Goal: Task Accomplishment & Management: Use online tool/utility

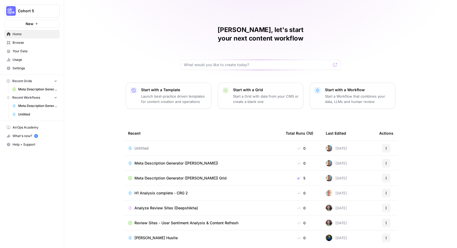
click at [13, 43] on span "Browse" at bounding box center [35, 42] width 45 height 5
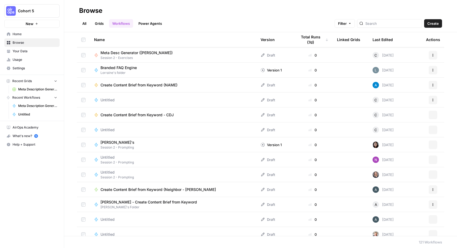
scroll to position [1621, 0]
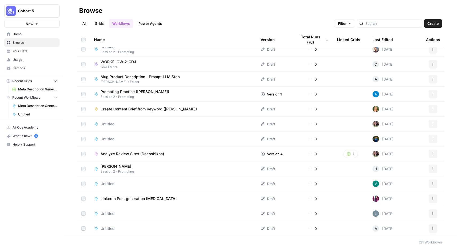
click at [38, 52] on span "Your Data" at bounding box center [35, 51] width 45 height 5
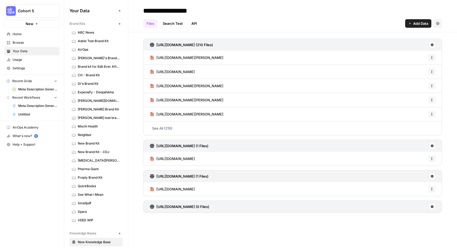
click at [37, 36] on span "Home" at bounding box center [35, 34] width 45 height 5
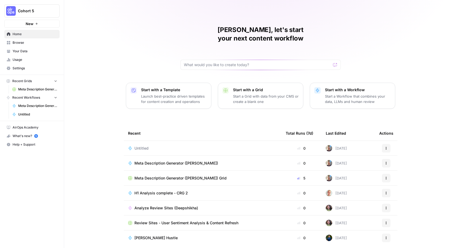
click at [28, 41] on span "Browse" at bounding box center [35, 42] width 45 height 5
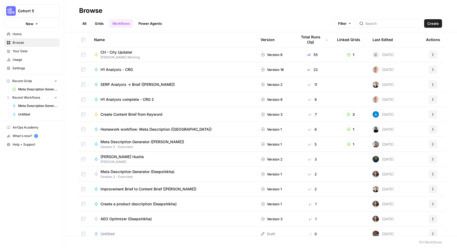
click at [84, 22] on link "All" at bounding box center [84, 23] width 10 height 9
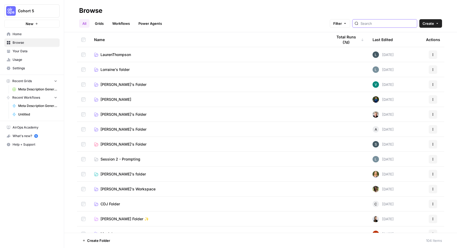
click at [380, 25] on input "search" at bounding box center [387, 23] width 54 height 5
type input "filip"
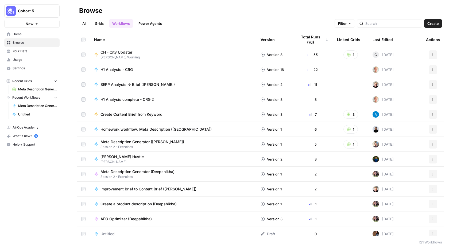
click at [86, 25] on link "All" at bounding box center [84, 23] width 10 height 9
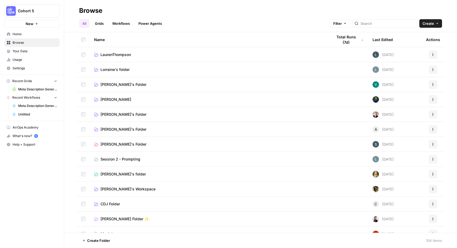
click at [441, 23] on button "Create" at bounding box center [430, 23] width 23 height 9
click at [424, 36] on span "Folder" at bounding box center [420, 35] width 30 height 5
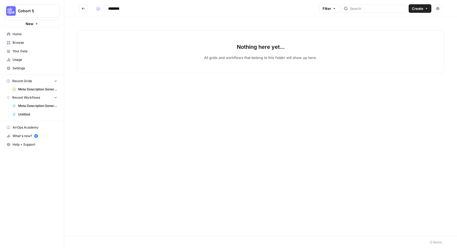
click at [112, 9] on input "********" at bounding box center [121, 8] width 30 height 9
type input "*******"
type input "**********"
click at [183, 108] on div "Nothing here yet... All grids and workflows that belong to this folder will sho…" at bounding box center [260, 126] width 393 height 219
click at [81, 8] on button "Go back" at bounding box center [83, 8] width 9 height 9
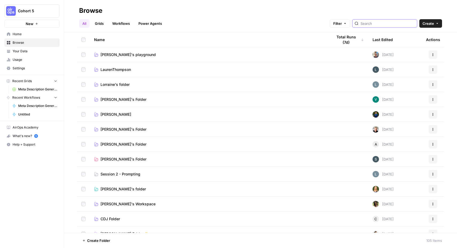
click at [394, 25] on input "search" at bounding box center [387, 23] width 54 height 5
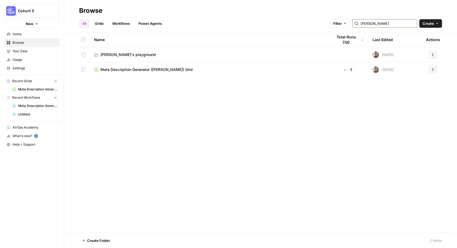
type input "filip"
click at [81, 68] on td at bounding box center [83, 69] width 13 height 15
click at [140, 242] on button "More Options" at bounding box center [138, 241] width 9 height 9
click at [150, 220] on span "Move to" at bounding box center [150, 220] width 13 height 5
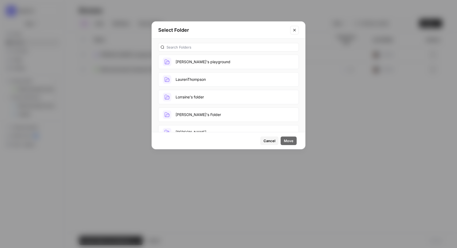
click at [211, 63] on button "[PERSON_NAME]'s playground" at bounding box center [228, 62] width 141 height 14
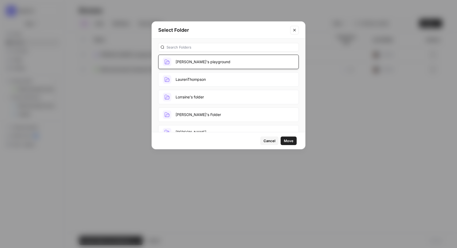
click at [287, 139] on span "Move" at bounding box center [289, 140] width 10 height 5
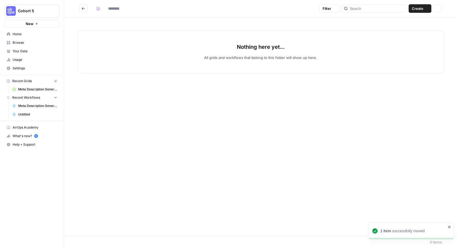
type input "**********"
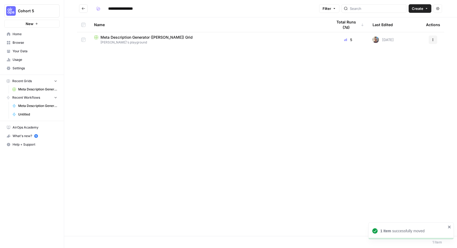
click at [116, 70] on div "Name Total Runs (7d) Last Edited Actions Meta Description Generator (Filip M.) …" at bounding box center [260, 126] width 393 height 219
click at [424, 10] on button "Create" at bounding box center [420, 8] width 23 height 9
click at [298, 84] on div "Name Total Runs (7d) Last Edited Actions Meta Description Generator (Filip M.) …" at bounding box center [260, 126] width 393 height 219
click at [30, 24] on span "New" at bounding box center [30, 23] width 8 height 5
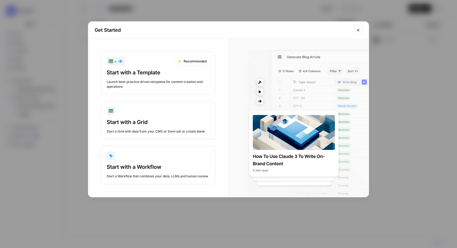
click at [73, 65] on div "Get Started + Recommended Start with a Template Launch best-practice driven tem…" at bounding box center [228, 124] width 457 height 248
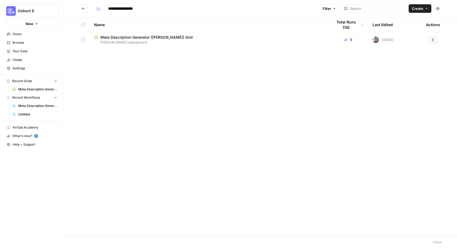
click at [29, 46] on link "Browse" at bounding box center [31, 42] width 55 height 9
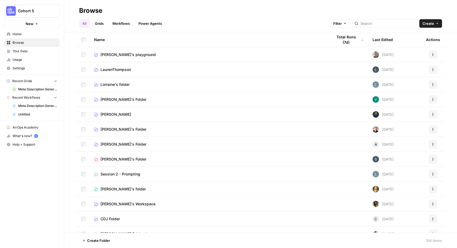
click at [147, 22] on link "Power Agents" at bounding box center [150, 23] width 30 height 9
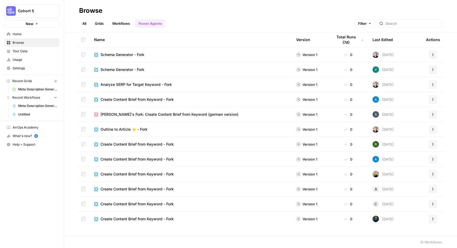
click at [375, 24] on button "Filter" at bounding box center [365, 23] width 20 height 9
click at [435, 54] on button "Actions" at bounding box center [433, 54] width 9 height 9
click at [121, 54] on span "Schema Generator - Fork" at bounding box center [122, 54] width 44 height 5
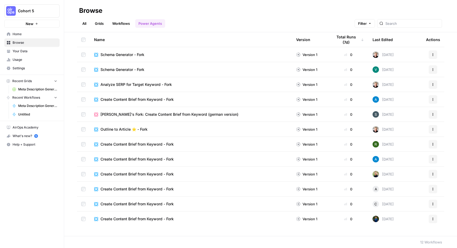
click at [126, 20] on link "Workflows" at bounding box center [121, 23] width 24 height 9
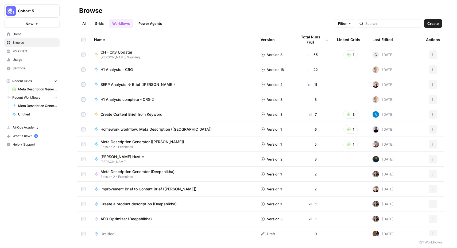
click at [433, 25] on span "Create" at bounding box center [432, 23] width 11 height 5
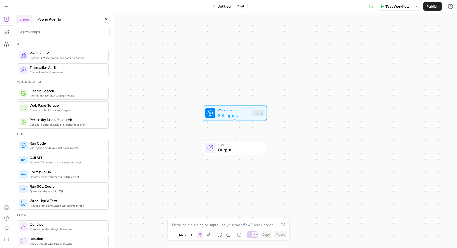
click at [53, 21] on button "Power Agents" at bounding box center [49, 19] width 30 height 9
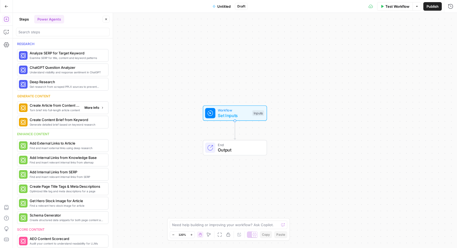
click at [65, 108] on span "Turn brief into full-length article content" at bounding box center [55, 110] width 50 height 4
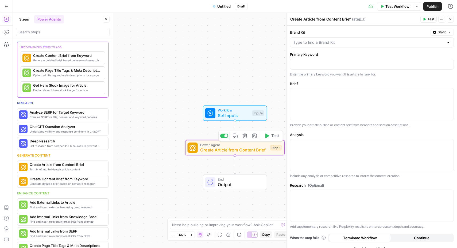
click at [215, 151] on span "Create Article from Content Brief" at bounding box center [233, 150] width 67 height 6
click at [371, 42] on input "Brand Kit" at bounding box center [368, 42] width 150 height 5
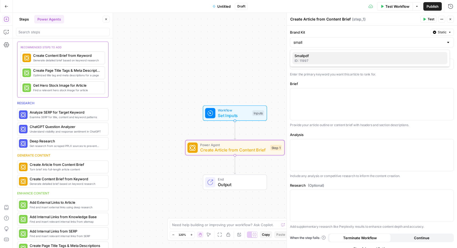
click at [341, 57] on span "Smallpdf" at bounding box center [368, 55] width 149 height 5
type input "Smallpdf"
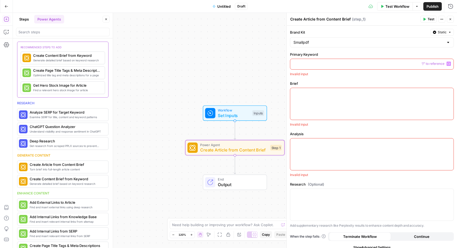
click at [331, 64] on p at bounding box center [371, 63] width 157 height 5
click at [204, 66] on div "Workflow Set Inputs Inputs Power Agent Create Article from Content Brief Step 1…" at bounding box center [235, 131] width 444 height 236
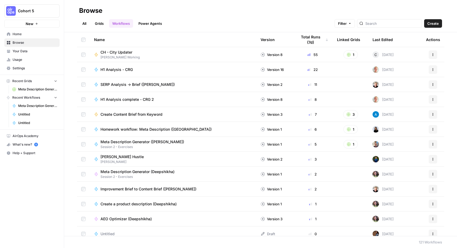
click at [10, 9] on img "Workspace: Cohort 5" at bounding box center [11, 11] width 10 height 10
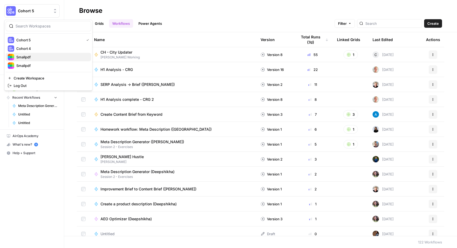
click at [25, 57] on span "Smallpdf" at bounding box center [51, 57] width 71 height 5
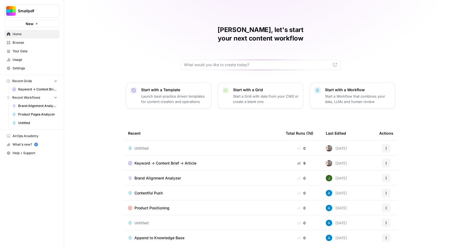
click at [170, 161] on span "Keyword -> Content Brief -> Article" at bounding box center [165, 163] width 62 height 5
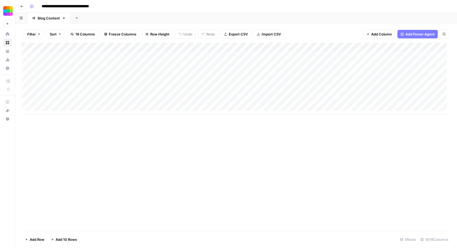
click at [172, 48] on div "Add Column" at bounding box center [236, 79] width 429 height 72
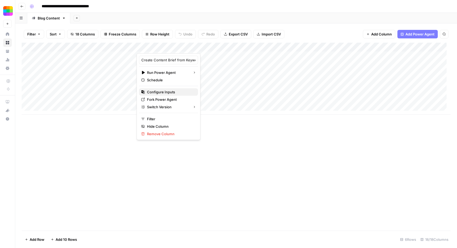
click at [158, 92] on span "Configure Inputs" at bounding box center [170, 92] width 47 height 5
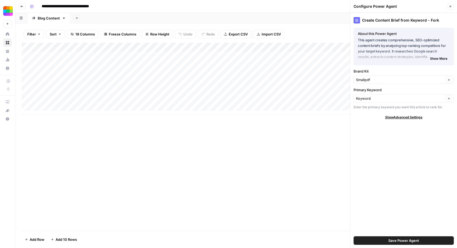
click at [255, 150] on div "Add Column" at bounding box center [236, 137] width 429 height 188
click at [174, 47] on div "Add Column" at bounding box center [236, 79] width 429 height 72
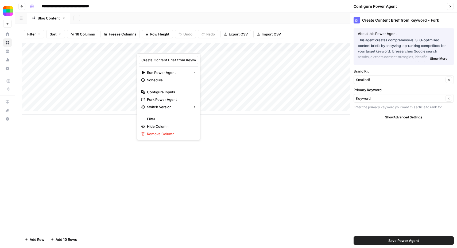
click at [224, 137] on div "Add Column" at bounding box center [236, 137] width 429 height 188
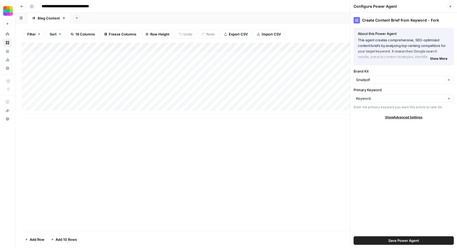
click at [156, 49] on div "Add Column" at bounding box center [236, 79] width 429 height 72
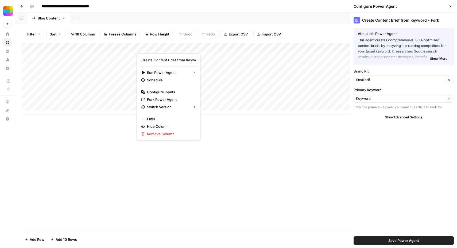
click at [174, 48] on div at bounding box center [161, 48] width 48 height 11
click at [167, 99] on span "Fork Power Agent" at bounding box center [170, 99] width 47 height 5
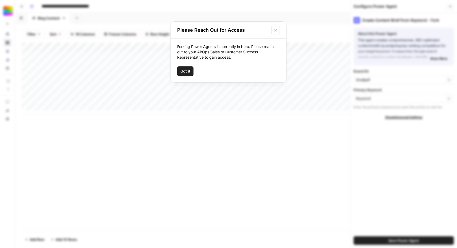
click at [185, 71] on span "Got it" at bounding box center [185, 71] width 10 height 5
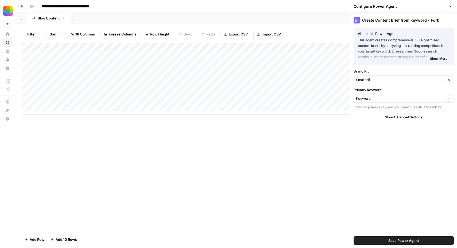
click at [450, 8] on button "Close" at bounding box center [450, 6] width 7 height 7
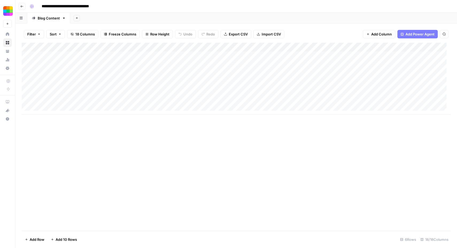
click at [229, 47] on div "Add Column" at bounding box center [236, 79] width 429 height 72
click at [278, 46] on div "Add Column" at bounding box center [236, 79] width 429 height 72
click at [292, 47] on div "Add Column" at bounding box center [236, 79] width 429 height 72
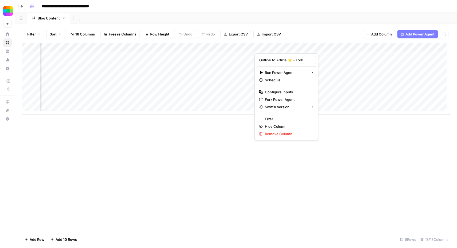
click at [221, 149] on div "Add Column" at bounding box center [236, 137] width 429 height 188
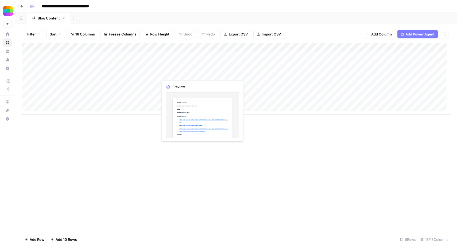
scroll to position [0, 0]
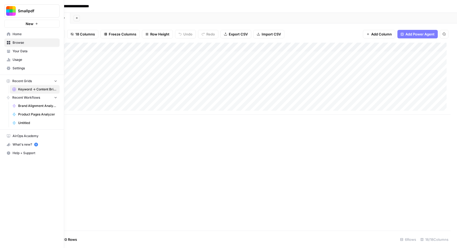
click at [12, 9] on img "Workspace: Smallpdf" at bounding box center [11, 11] width 10 height 10
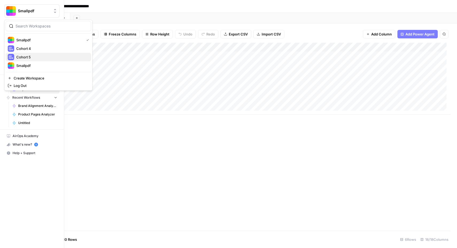
click at [24, 59] on span "Cohort 5" at bounding box center [51, 57] width 71 height 5
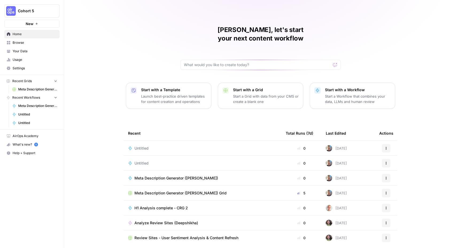
click at [32, 44] on span "Browse" at bounding box center [35, 42] width 45 height 5
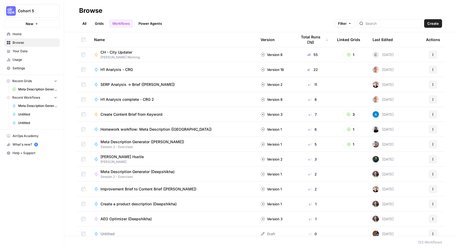
click at [87, 22] on link "All" at bounding box center [84, 23] width 10 height 9
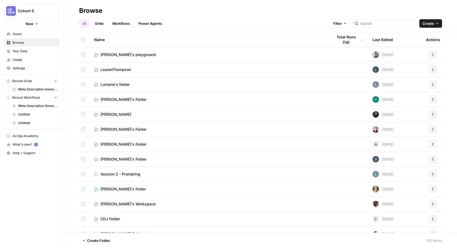
click at [119, 59] on td "[PERSON_NAME]'s playground" at bounding box center [209, 54] width 238 height 15
click at [124, 55] on span "[PERSON_NAME]'s playground" at bounding box center [127, 54] width 55 height 5
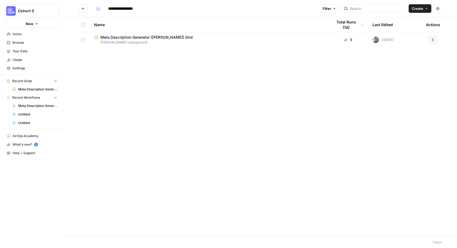
click at [427, 10] on button "Create" at bounding box center [420, 8] width 23 height 9
click at [411, 21] on span "Grid" at bounding box center [410, 20] width 30 height 5
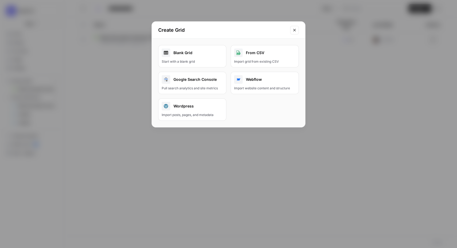
click at [293, 29] on icon "Close modal" at bounding box center [294, 30] width 4 height 4
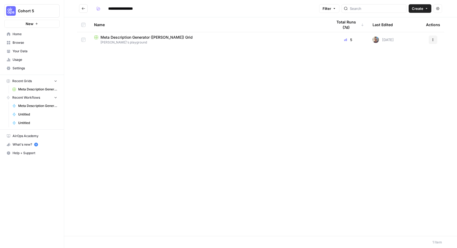
click at [425, 8] on icon "button" at bounding box center [426, 8] width 3 height 3
click at [412, 26] on span "Workflow" at bounding box center [410, 28] width 30 height 5
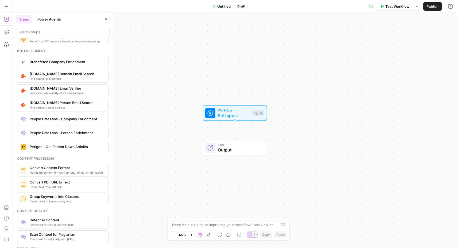
scroll to position [768, 0]
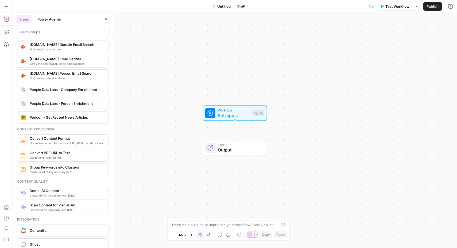
click at [56, 20] on button "Power Agents" at bounding box center [49, 19] width 30 height 9
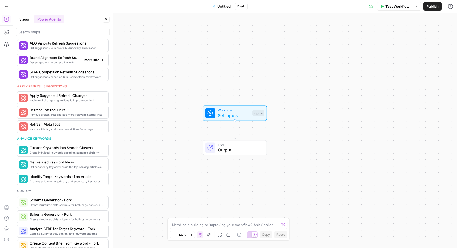
scroll to position [235, 0]
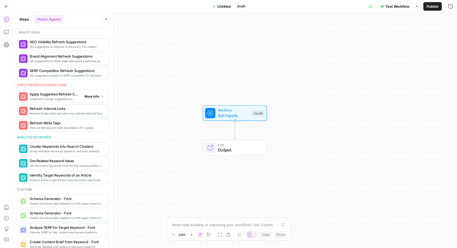
click at [53, 96] on span "Apply Suggested Refresh Changes" at bounding box center [55, 94] width 50 height 5
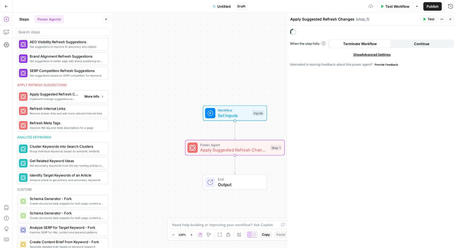
scroll to position [294, 0]
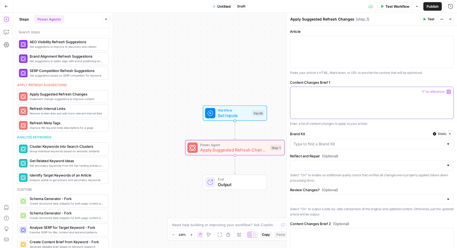
click at [313, 93] on p at bounding box center [371, 91] width 157 height 5
click at [446, 146] on div at bounding box center [448, 144] width 4 height 5
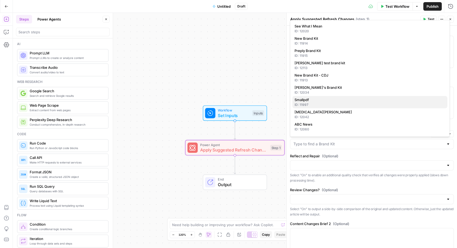
click at [326, 103] on div "ID: 11997" at bounding box center [369, 105] width 151 height 5
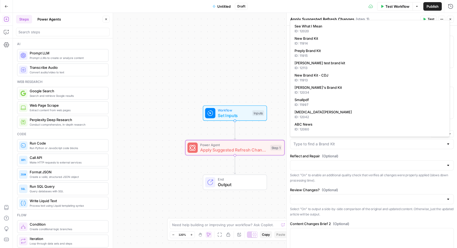
type input "Smallpdf"
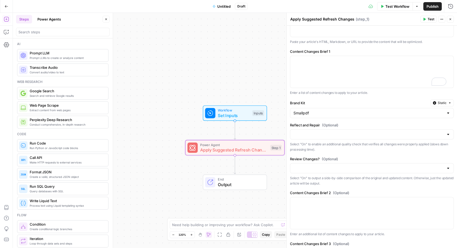
scroll to position [34, 0]
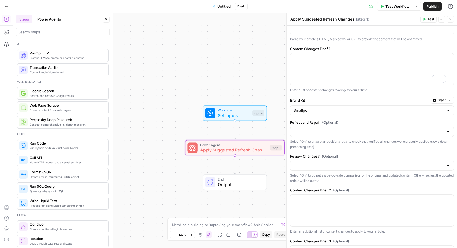
click at [446, 167] on div at bounding box center [448, 165] width 4 height 5
click at [414, 182] on button "On" at bounding box center [369, 179] width 155 height 7
type input "On"
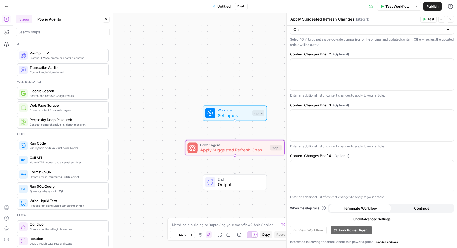
scroll to position [0, 0]
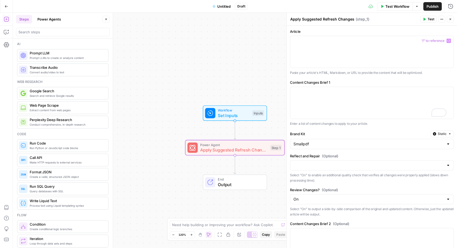
click at [421, 41] on span "“/” to reference" at bounding box center [432, 41] width 27 height 4
click at [389, 48] on div at bounding box center [371, 52] width 163 height 32
click at [320, 100] on div "To enrich screen reader interactions, please activate Accessibility in Grammarl…" at bounding box center [371, 103] width 163 height 32
click at [239, 147] on span "Apply Suggested Refresh Changes" at bounding box center [233, 150] width 67 height 6
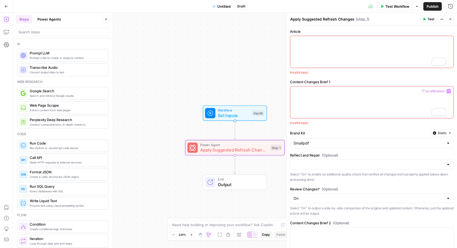
click at [312, 93] on p "To enrich screen reader interactions, please activate Accessibility in Grammarl…" at bounding box center [371, 91] width 157 height 5
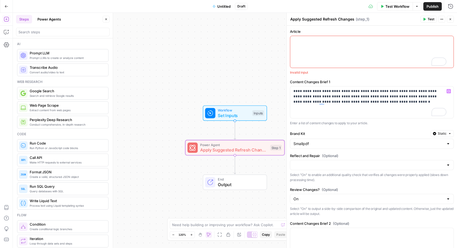
click at [393, 7] on span "Test Workflow" at bounding box center [397, 6] width 24 height 5
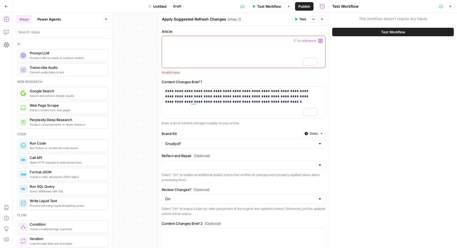
click at [192, 46] on div "To enrich screen reader interactions, please activate Accessibility in Grammarl…" at bounding box center [243, 52] width 163 height 32
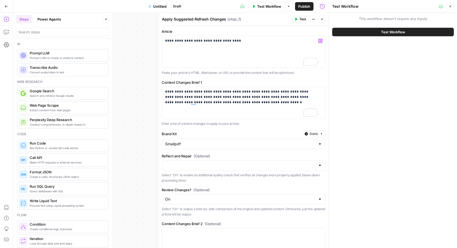
click at [375, 31] on button "Test Workflow" at bounding box center [393, 32] width 122 height 9
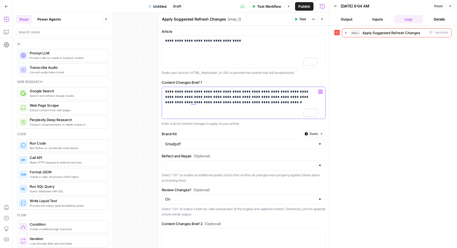
click at [245, 100] on p "**********" at bounding box center [241, 97] width 153 height 16
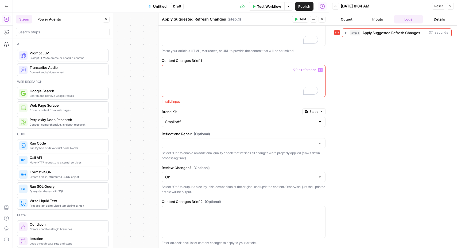
scroll to position [10, 0]
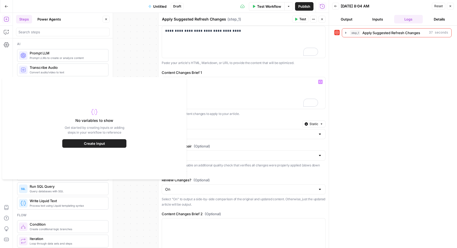
click at [101, 145] on span "Create Input" at bounding box center [94, 143] width 21 height 5
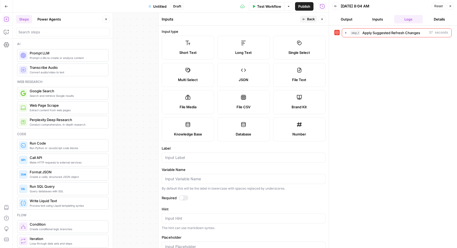
click at [252, 49] on label "Long Text" at bounding box center [243, 48] width 52 height 24
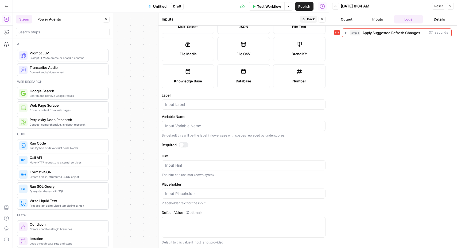
scroll to position [53, 0]
click at [203, 103] on input "Label" at bounding box center [243, 104] width 157 height 5
type input "O"
type input "U"
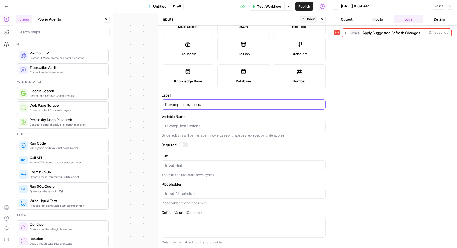
type input "Revamp instructions"
click at [206, 224] on textarea "Default Value (Optional)" at bounding box center [243, 222] width 157 height 5
paste textarea "You are an SEO manager at Smallpdf. Your role is to analyze the best ranking pa…"
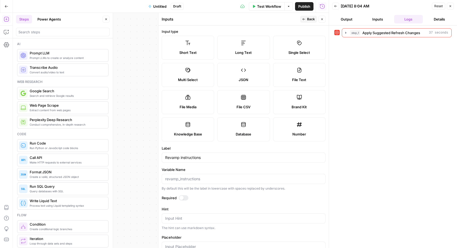
type textarea "You are an SEO manager at Smallpdf. Your role is to analyze the best ranking pa…"
click at [362, 82] on div "step_1 Apply Suggested Refresh Changes 37 seconds" at bounding box center [392, 136] width 117 height 217
click at [308, 20] on span "Back" at bounding box center [311, 19] width 8 height 5
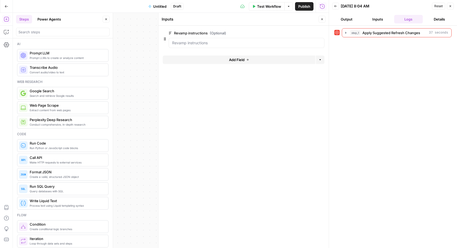
click at [321, 20] on icon "button" at bounding box center [321, 19] width 3 height 3
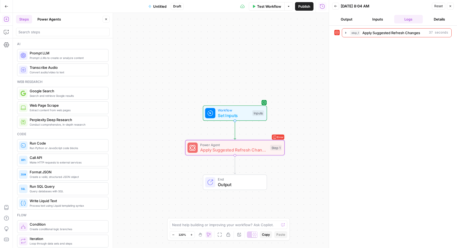
click at [226, 148] on span "Apply Suggested Refresh Changes" at bounding box center [233, 150] width 67 height 6
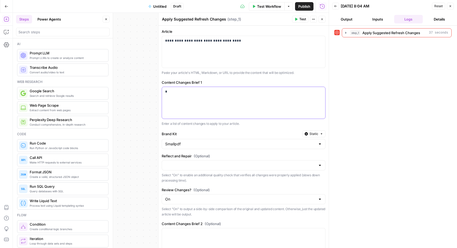
click at [230, 111] on div "*" at bounding box center [243, 103] width 163 height 32
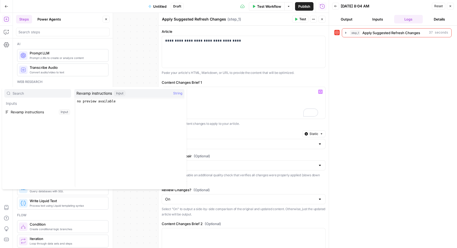
click at [103, 94] on span "Revamp instructions" at bounding box center [94, 93] width 36 height 5
click at [40, 112] on button "Select variable Revamp instructions" at bounding box center [37, 112] width 67 height 9
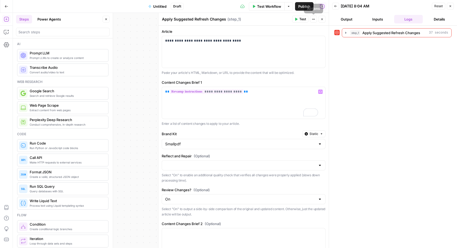
click at [301, 19] on span "Test" at bounding box center [302, 19] width 7 height 5
click at [383, 33] on span "Apply Suggested Refresh Changes" at bounding box center [391, 32] width 58 height 5
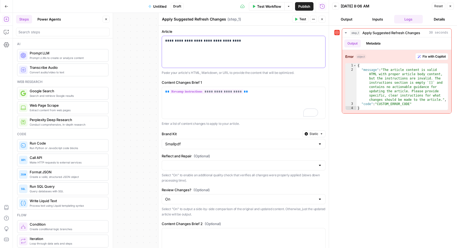
click at [264, 46] on div "**********" at bounding box center [243, 52] width 163 height 32
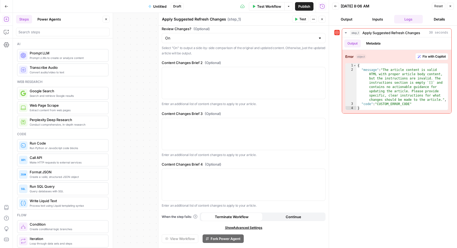
scroll to position [0, 0]
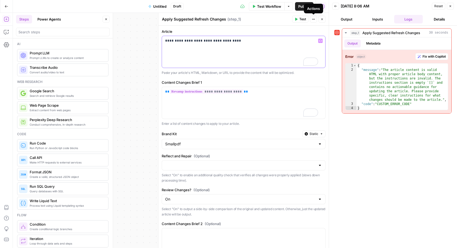
click at [314, 20] on icon "button" at bounding box center [313, 19] width 3 height 3
click at [246, 54] on div "**********" at bounding box center [243, 52] width 163 height 32
click at [298, 8] on span "Publish" at bounding box center [304, 6] width 12 height 5
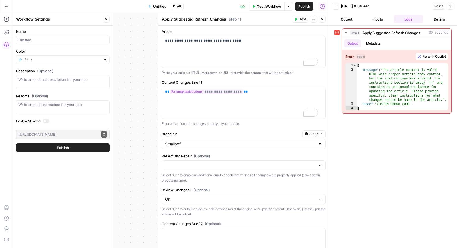
click at [69, 37] on div at bounding box center [63, 40] width 94 height 9
type input "Debug test"
click at [64, 150] on span "Publish" at bounding box center [63, 147] width 12 height 5
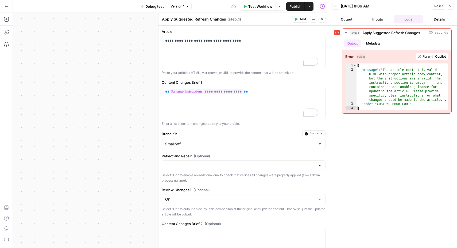
click at [7, 5] on icon "button" at bounding box center [7, 7] width 4 height 4
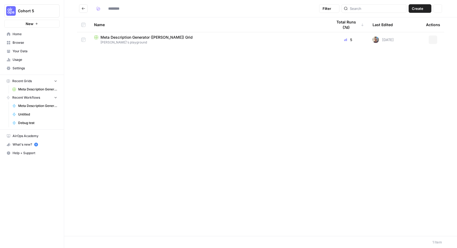
type input "**********"
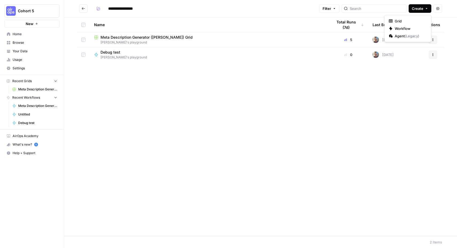
click at [419, 12] on button "Create" at bounding box center [420, 8] width 23 height 9
click at [408, 28] on span "Workflow" at bounding box center [410, 28] width 30 height 5
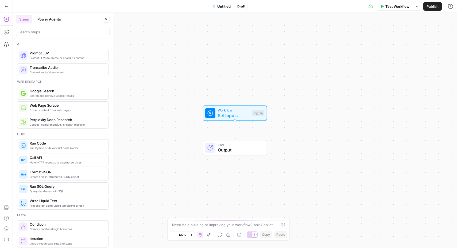
click at [52, 21] on button "Power Agents" at bounding box center [49, 19] width 30 height 9
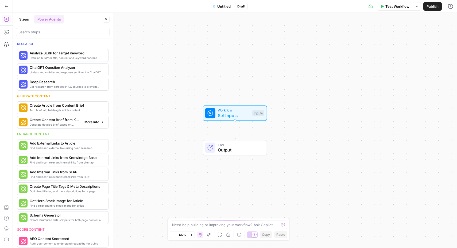
click at [59, 124] on span "Generate detailed brief based on keyword research" at bounding box center [55, 125] width 50 height 4
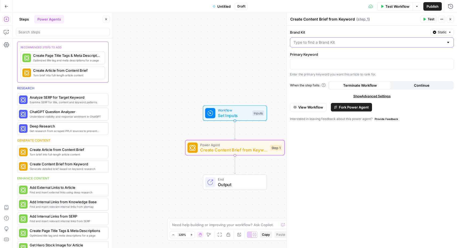
click at [387, 45] on input "Brand Kit" at bounding box center [368, 42] width 150 height 5
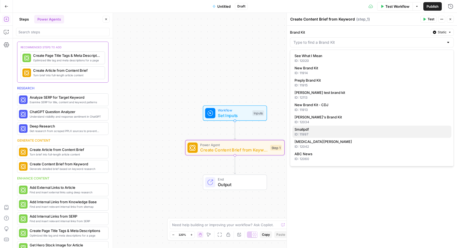
click at [319, 129] on span "Smallpdf" at bounding box center [370, 129] width 153 height 5
type input "Smallpdf"
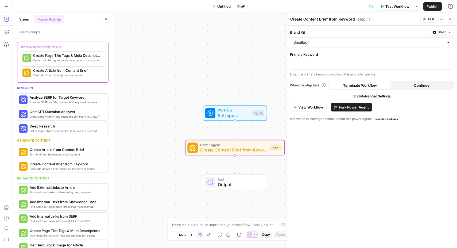
click at [368, 97] on span "Show Advanced Settings" at bounding box center [371, 96] width 37 height 5
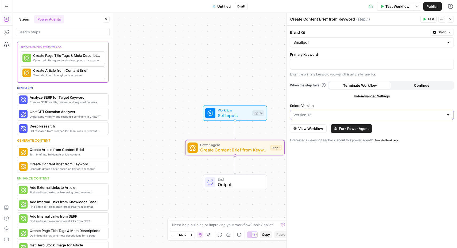
click at [386, 116] on input "Select Version" at bounding box center [368, 114] width 150 height 5
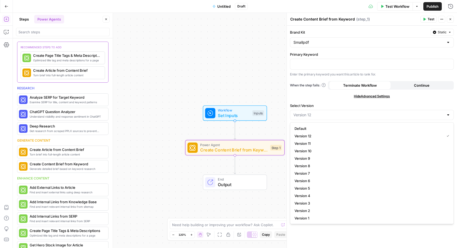
type input "Version 12"
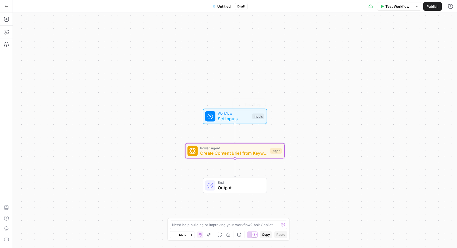
click at [227, 156] on span "Create Content Brief from Keyword" at bounding box center [233, 153] width 67 height 6
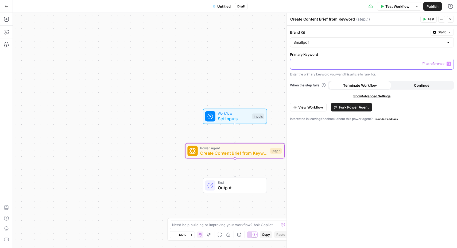
click at [388, 64] on p at bounding box center [371, 63] width 157 height 5
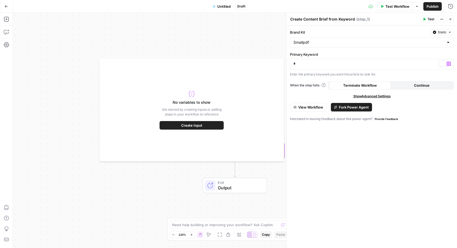
click at [246, 100] on div "No variables to show Get started by creating inputs or adding steps in your wor…" at bounding box center [191, 110] width 184 height 103
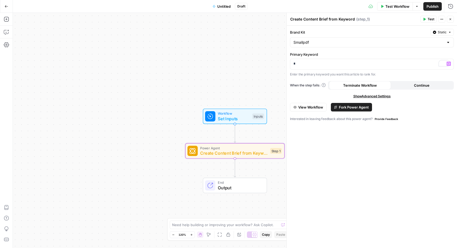
click at [335, 154] on div "Brand Kit Static Smallpdf Primary Keyword * Variables Menu Enter the primary ke…" at bounding box center [372, 137] width 170 height 223
click at [319, 63] on p "*" at bounding box center [371, 63] width 157 height 5
click at [393, 9] on span "Test Workflow" at bounding box center [397, 6] width 24 height 5
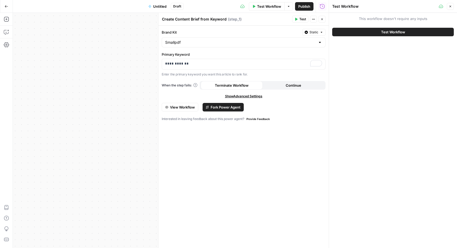
click at [390, 34] on span "Test Workflow" at bounding box center [393, 31] width 24 height 5
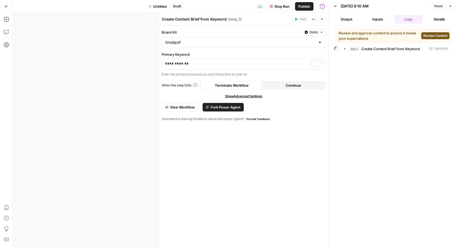
click at [430, 34] on span "Review Content" at bounding box center [435, 35] width 24 height 5
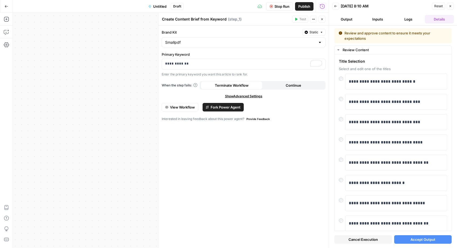
click at [419, 242] on span "Accept Output" at bounding box center [422, 239] width 25 height 5
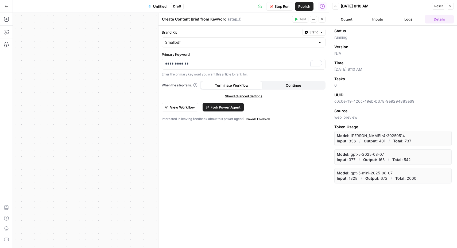
click at [410, 20] on button "Logs" at bounding box center [408, 19] width 29 height 9
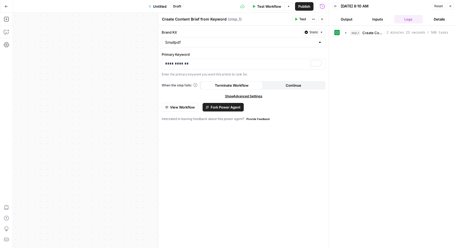
click at [345, 18] on button "Output" at bounding box center [346, 19] width 29 height 9
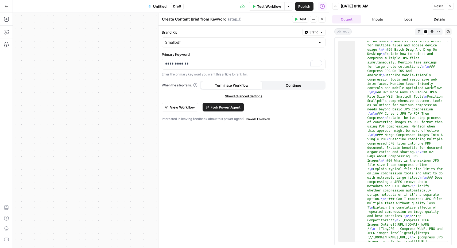
scroll to position [116, 0]
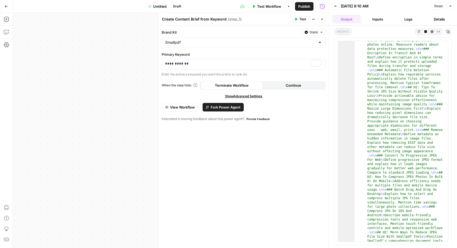
click at [450, 7] on icon "button" at bounding box center [450, 6] width 3 height 3
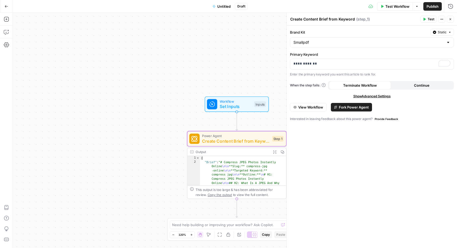
click at [451, 18] on icon "button" at bounding box center [450, 19] width 3 height 3
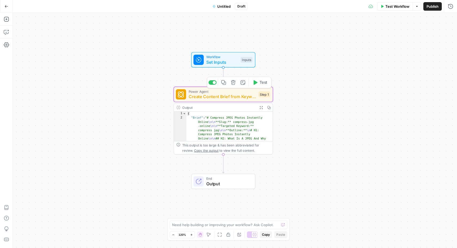
click at [217, 97] on span "Create Content Brief from Keyword" at bounding box center [222, 97] width 67 height 6
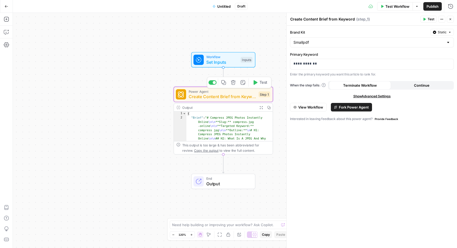
click at [224, 91] on span "Power Agent" at bounding box center [222, 91] width 67 height 5
click at [442, 21] on button "Actions" at bounding box center [441, 19] width 7 height 7
click at [452, 20] on button "Close" at bounding box center [450, 19] width 7 height 7
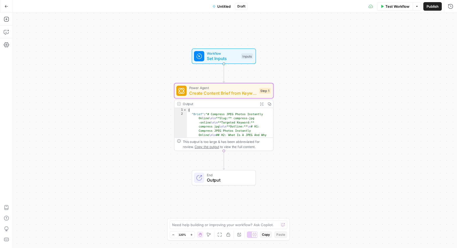
click at [223, 6] on span "Untitled" at bounding box center [223, 6] width 13 height 5
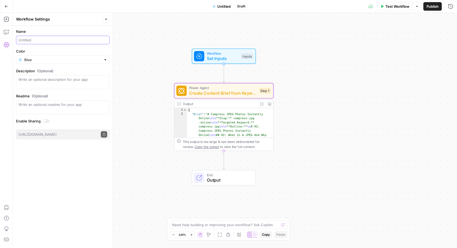
click at [57, 42] on input "Name" at bounding box center [62, 39] width 89 height 5
type input "f"
type input "kw to brief"
click at [431, 7] on span "Publish" at bounding box center [432, 6] width 12 height 5
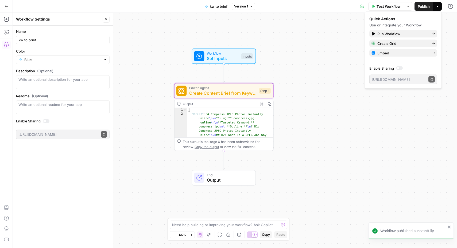
click at [7, 9] on button "Go Back" at bounding box center [7, 7] width 10 height 10
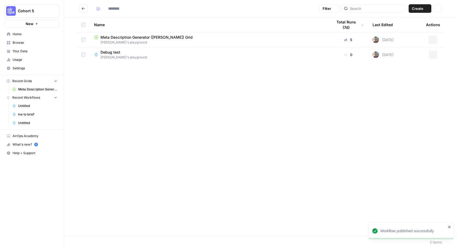
type input "**********"
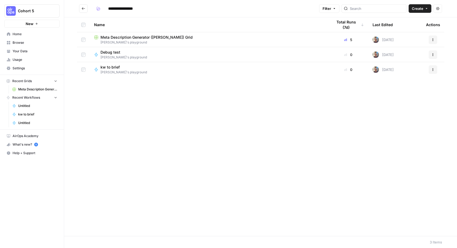
click at [431, 71] on icon "button" at bounding box center [432, 69] width 3 height 3
click at [405, 91] on span "Edit in Studio" at bounding box center [409, 89] width 43 height 5
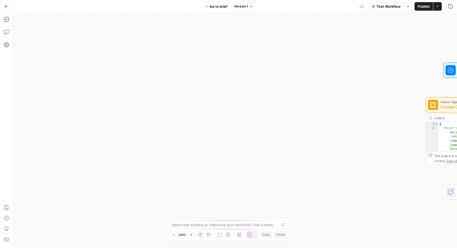
click at [5, 5] on icon "button" at bounding box center [7, 7] width 4 height 4
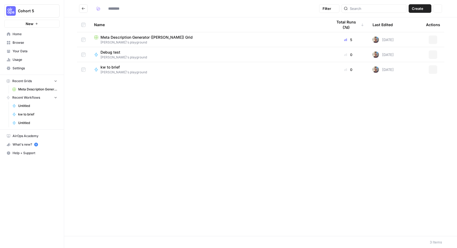
type input "**********"
click at [21, 41] on span "Browse" at bounding box center [35, 42] width 45 height 5
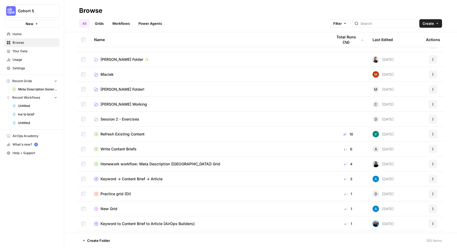
scroll to position [180, 0]
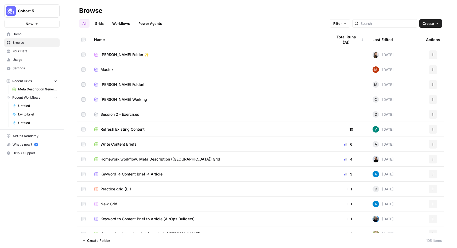
click at [134, 174] on span "Keyword -> Content Brief -> Article" at bounding box center [131, 174] width 62 height 5
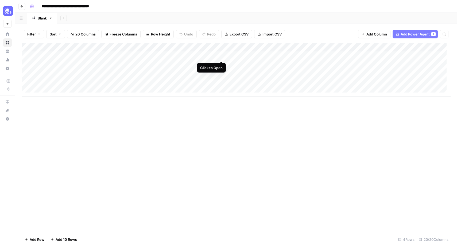
click at [221, 55] on div "Add Column" at bounding box center [236, 70] width 429 height 54
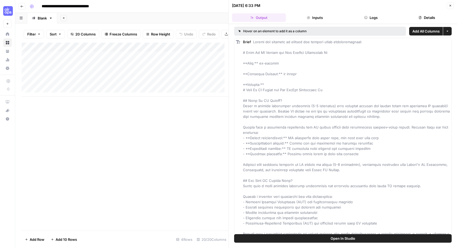
click at [301, 16] on button "Inputs" at bounding box center [315, 17] width 54 height 9
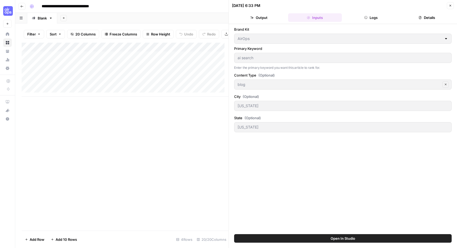
click at [172, 122] on div "Add Column" at bounding box center [125, 137] width 207 height 188
click at [452, 6] on span "Close" at bounding box center [452, 6] width 0 height 0
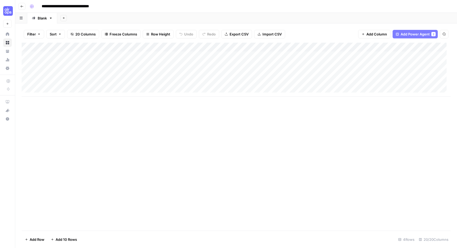
click at [222, 47] on div "Add Column" at bounding box center [236, 70] width 429 height 54
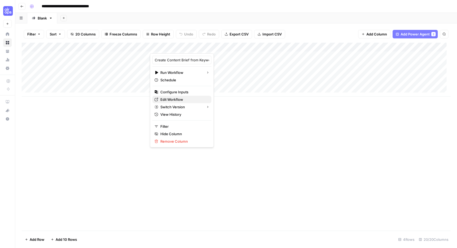
click at [169, 100] on span "Edit Workflow" at bounding box center [183, 99] width 47 height 5
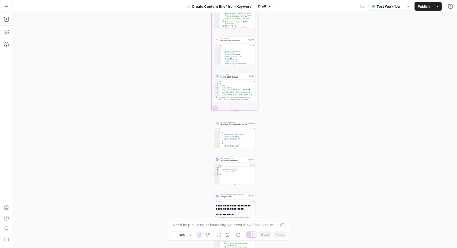
click at [27, 154] on div "Workflow Set Inputs Inputs Google Search Perform Google Search Step 51 Output E…" at bounding box center [235, 131] width 444 height 236
